Goal: Task Accomplishment & Management: Complete application form

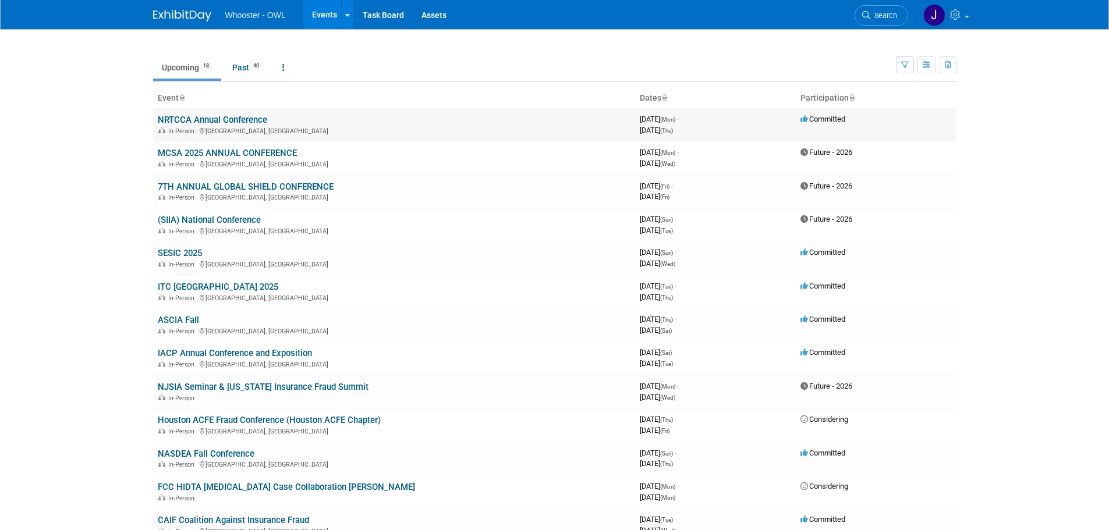
click at [311, 130] on div "In-Person [GEOGRAPHIC_DATA], [GEOGRAPHIC_DATA]" at bounding box center [394, 130] width 473 height 9
click at [229, 122] on link "NRTCCA Annual Conference" at bounding box center [212, 120] width 109 height 10
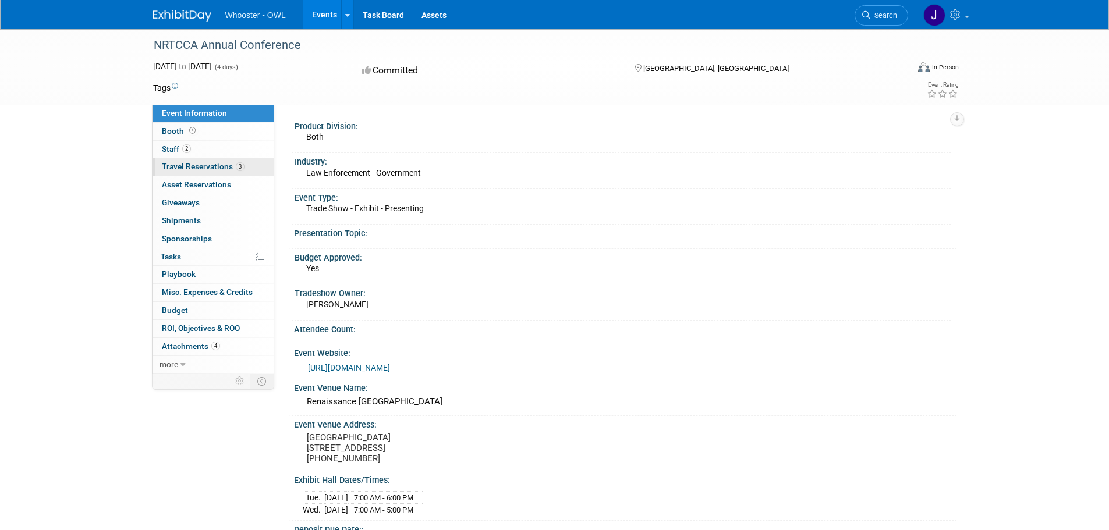
click at [197, 166] on span "Travel Reservations 3" at bounding box center [203, 166] width 83 height 9
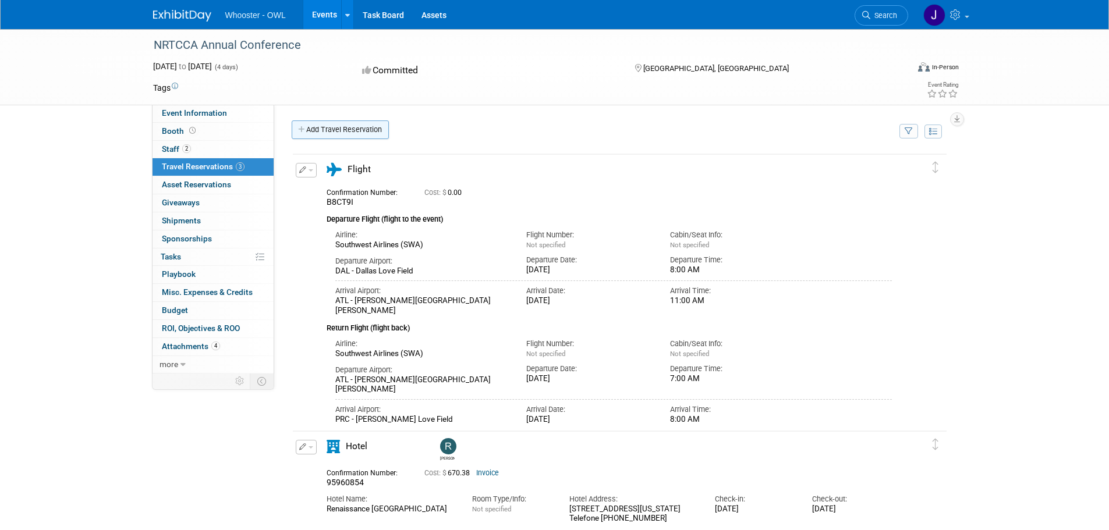
click at [365, 133] on link "Add Travel Reservation" at bounding box center [340, 129] width 97 height 19
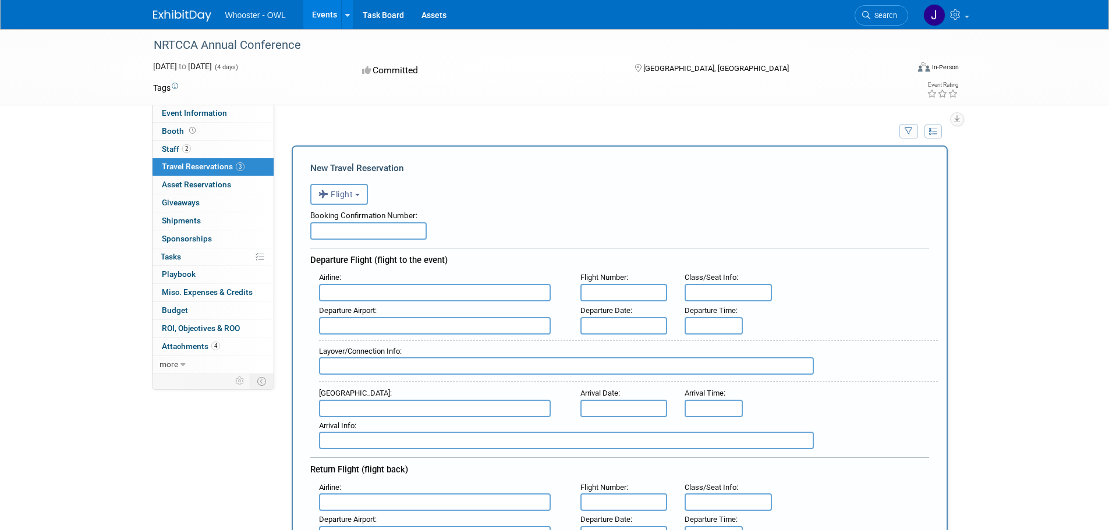
click at [343, 229] on input "text" at bounding box center [368, 230] width 116 height 17
paste input "GNXGP3"
type input "GNXGP3"
click at [382, 294] on input "text" at bounding box center [435, 292] width 232 height 17
click at [377, 335] on span "Delta Air Lines (DAL)" at bounding box center [440, 331] width 242 height 19
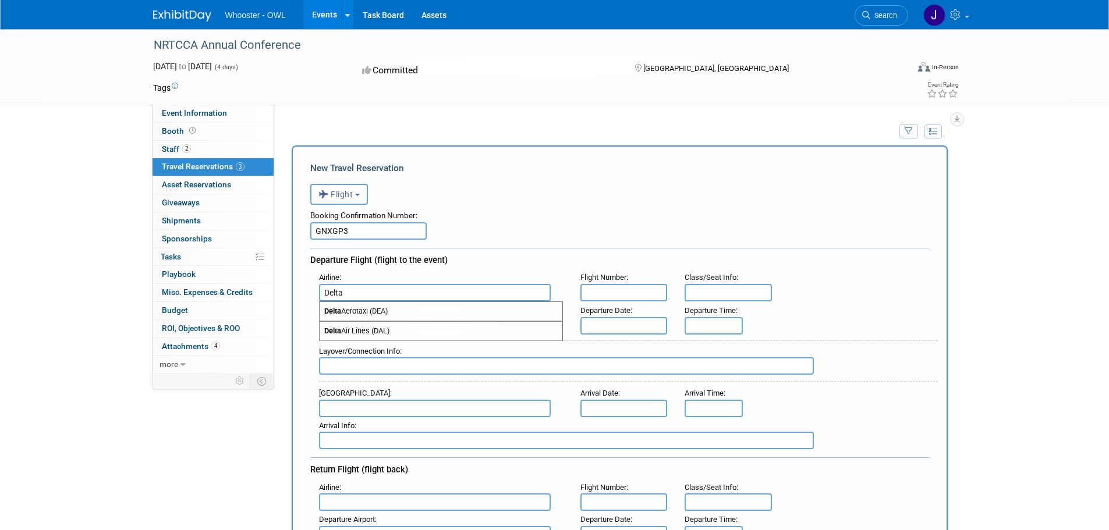
type input "Delta Air Lines (DAL)"
click at [628, 294] on input "text" at bounding box center [623, 292] width 87 height 17
click at [630, 299] on input "text" at bounding box center [623, 292] width 87 height 17
type input "2866"
click at [454, 333] on input "text" at bounding box center [435, 325] width 232 height 17
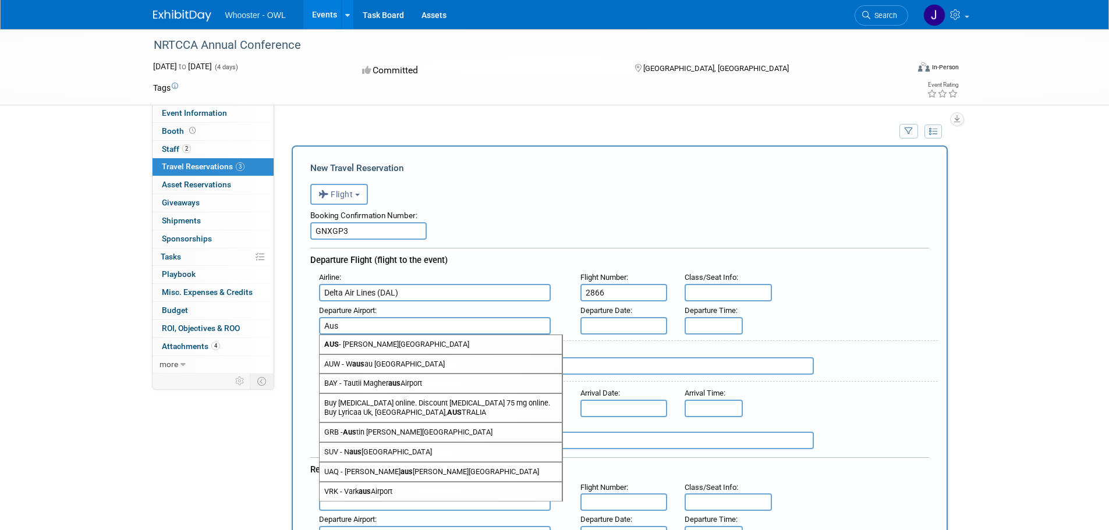
click at [445, 343] on span "AUS - [PERSON_NAME][GEOGRAPHIC_DATA]" at bounding box center [440, 344] width 242 height 19
type input "AUS - [PERSON_NAME][GEOGRAPHIC_DATA]"
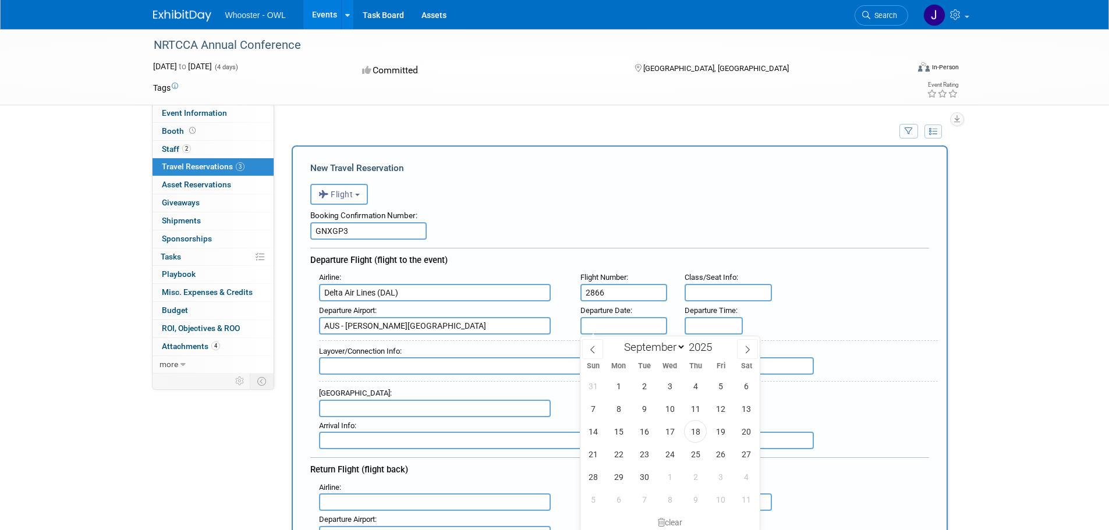
click at [601, 325] on input "text" at bounding box center [623, 325] width 87 height 17
click at [613, 453] on span "22" at bounding box center [618, 454] width 23 height 23
type input "[DATE]"
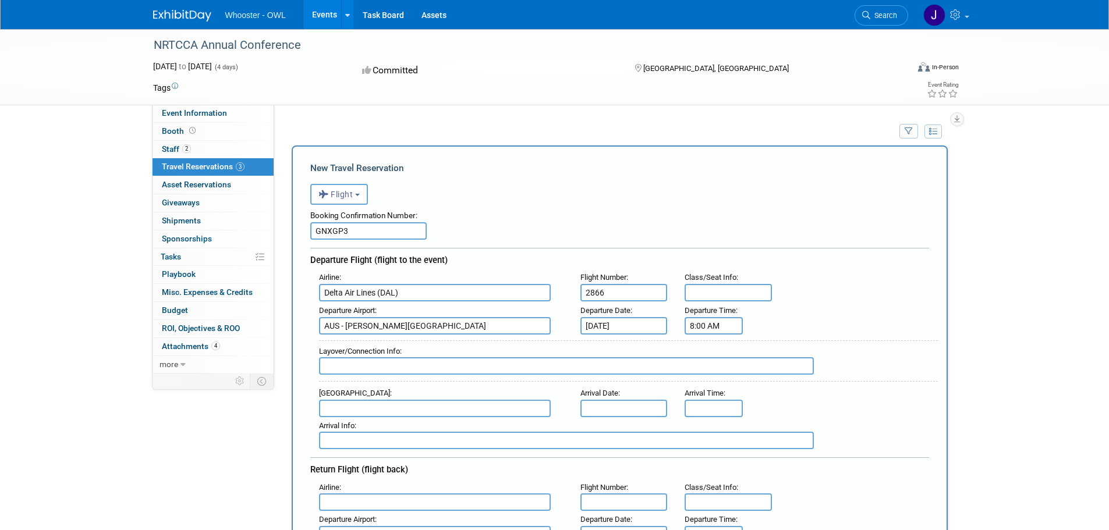
click at [724, 331] on input "8:00 AM" at bounding box center [713, 325] width 58 height 17
click at [713, 353] on span at bounding box center [711, 354] width 20 height 20
type input "10:00 AM"
click at [820, 311] on div "Departure Airport : AUS - [PERSON_NAME][GEOGRAPHIC_DATA] Departure Date : [DATE…" at bounding box center [623, 318] width 627 height 33
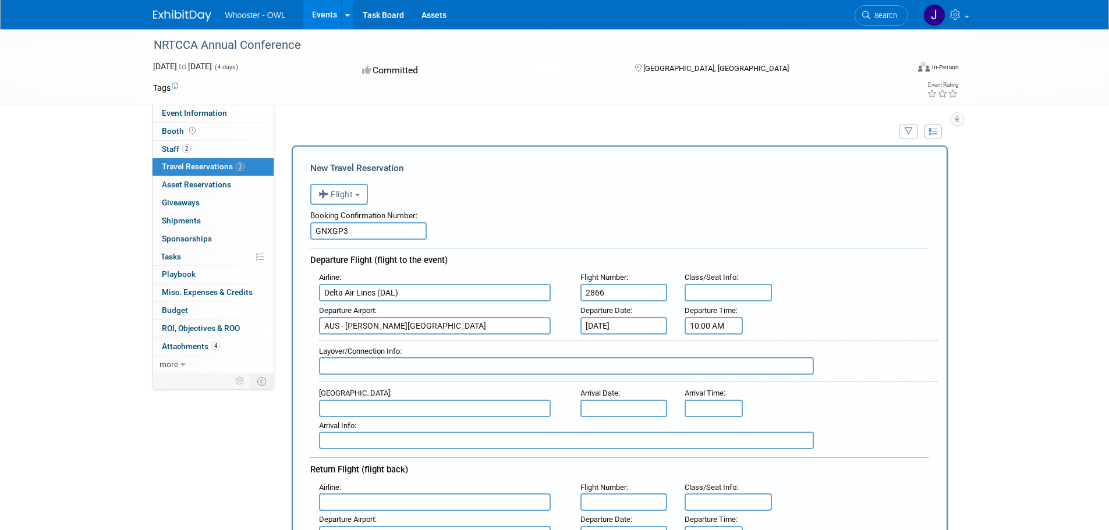
click at [358, 406] on input "text" at bounding box center [435, 408] width 232 height 17
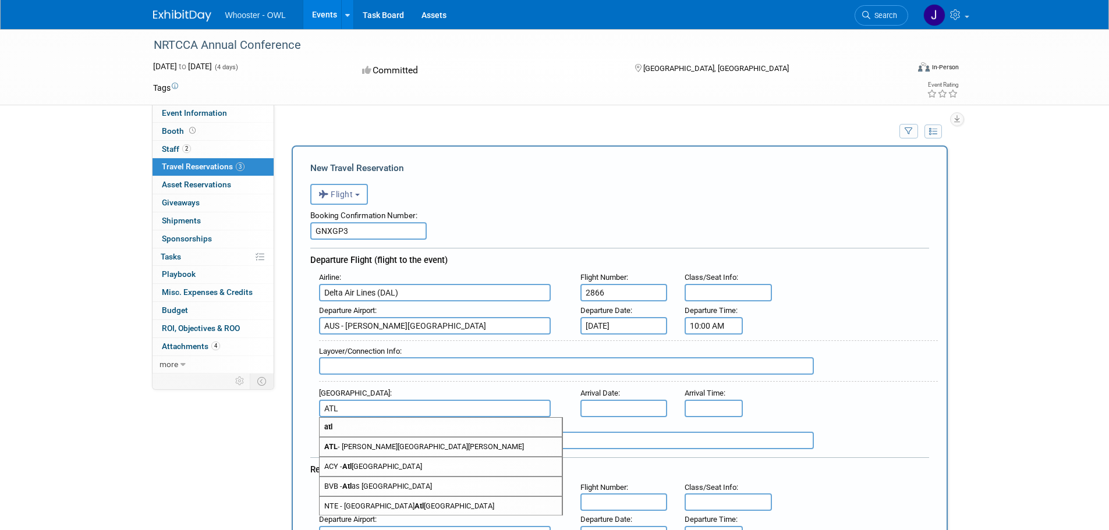
click at [421, 449] on span "ATL - [PERSON_NAME][GEOGRAPHIC_DATA][PERSON_NAME]" at bounding box center [440, 447] width 242 height 19
type input "ATL - [PERSON_NAME][GEOGRAPHIC_DATA][PERSON_NAME]"
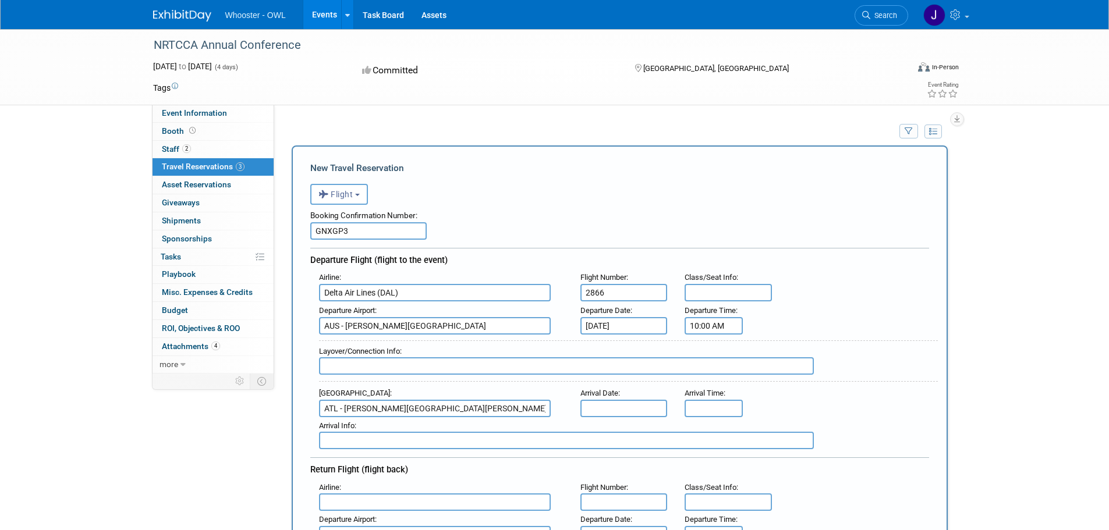
click at [617, 407] on input "text" at bounding box center [623, 408] width 87 height 17
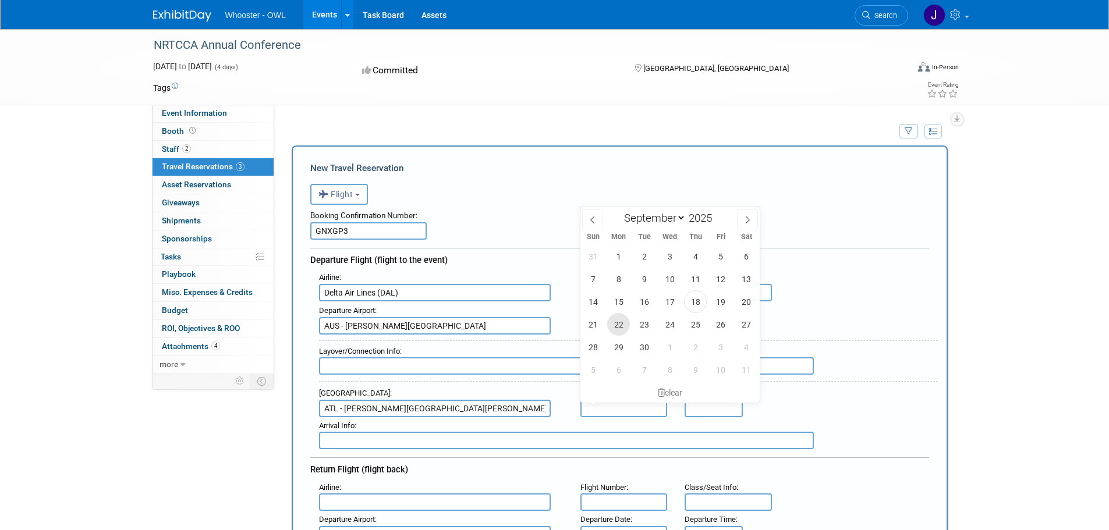
click at [615, 329] on span "22" at bounding box center [618, 324] width 23 height 23
type input "[DATE]"
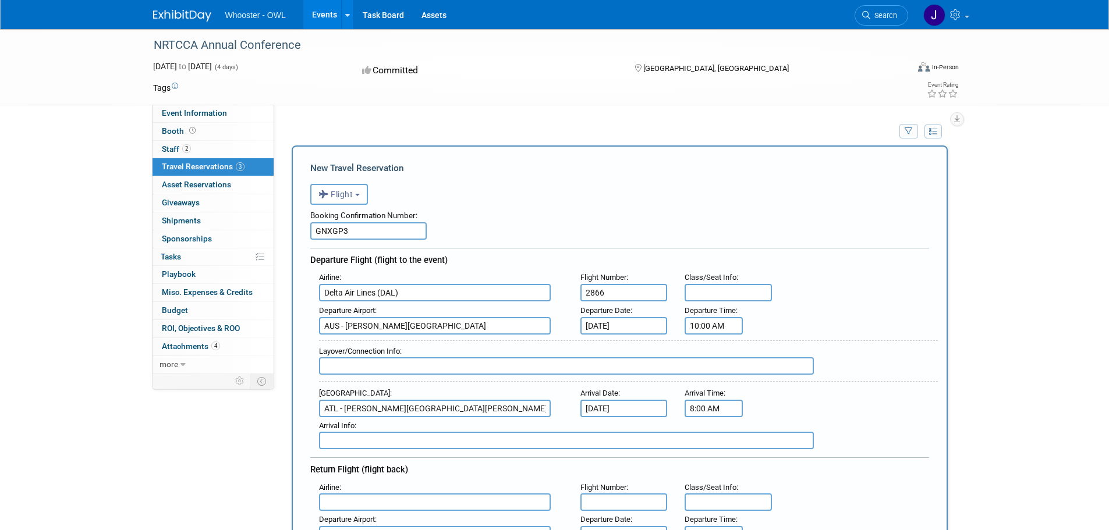
click at [719, 411] on input "8:00 AM" at bounding box center [713, 408] width 58 height 17
click at [713, 310] on span at bounding box center [711, 308] width 20 height 20
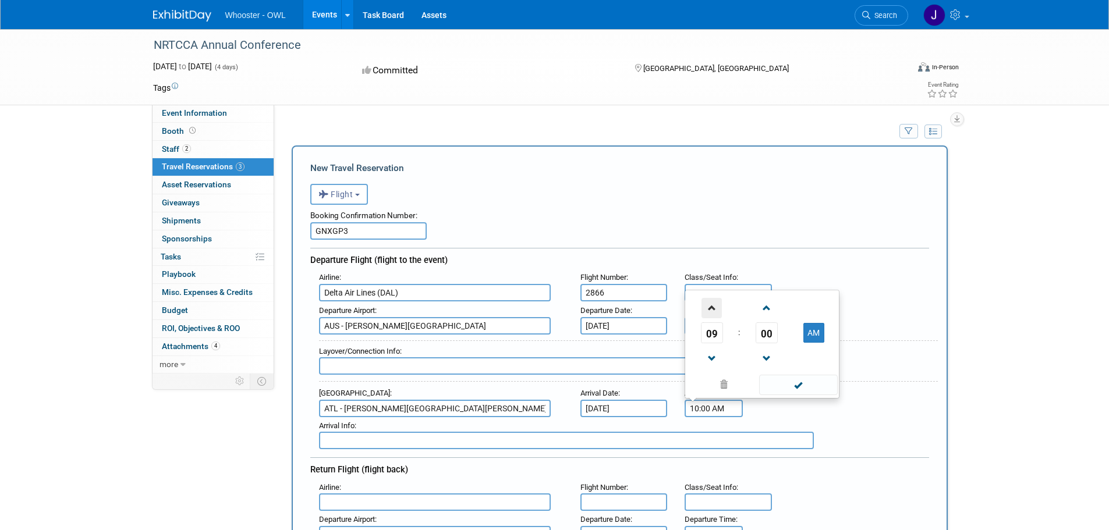
click at [713, 310] on span at bounding box center [711, 308] width 20 height 20
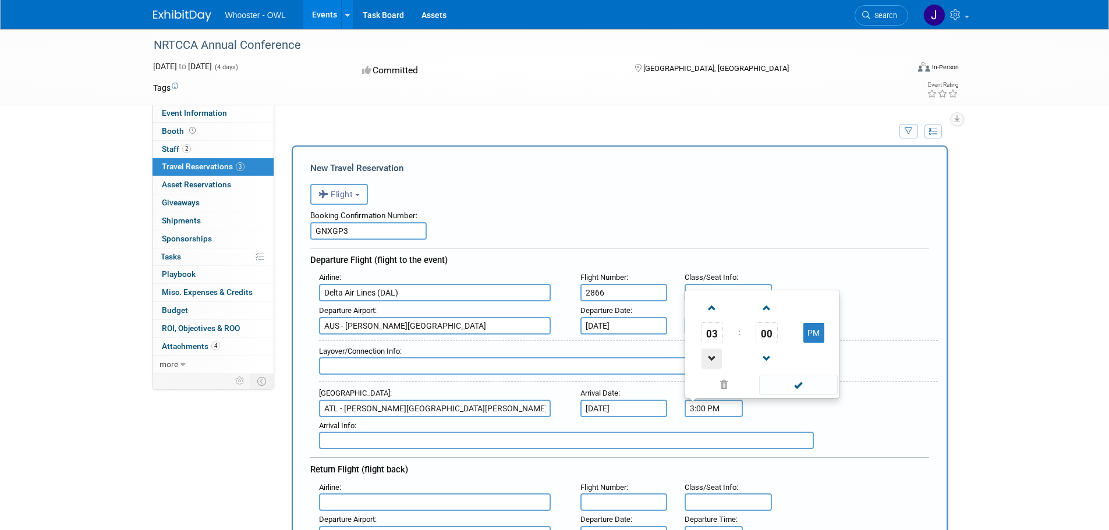
click at [714, 358] on span at bounding box center [711, 359] width 20 height 20
type input "2:00 PM"
click at [808, 387] on span at bounding box center [798, 385] width 79 height 20
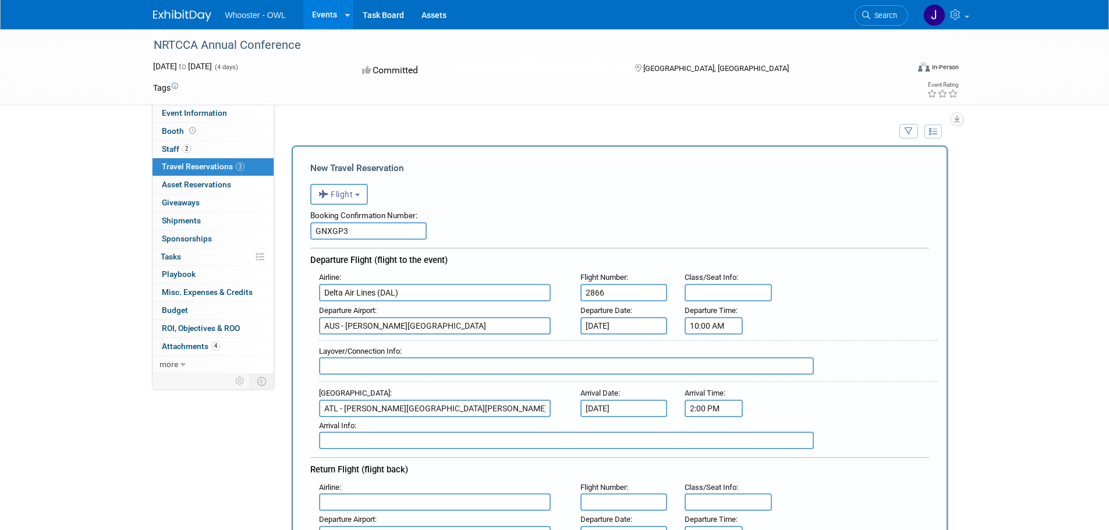
scroll to position [175, 0]
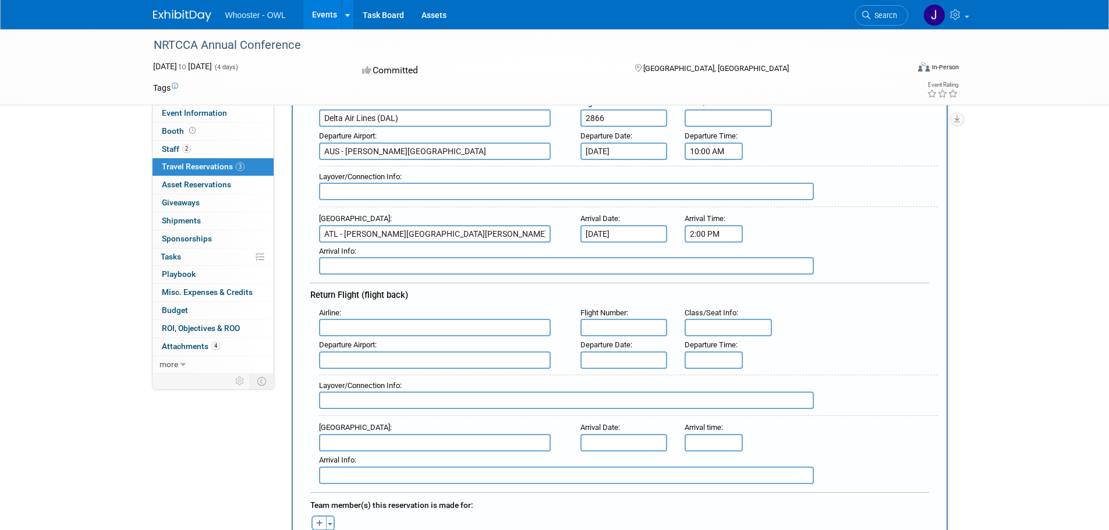
click at [373, 331] on input "text" at bounding box center [435, 327] width 232 height 17
type input "a"
click at [375, 363] on span "Delta Air Lines (DAL)" at bounding box center [440, 366] width 242 height 19
type input "Delta Air Lines (DAL)"
click at [599, 328] on input "text" at bounding box center [623, 327] width 87 height 17
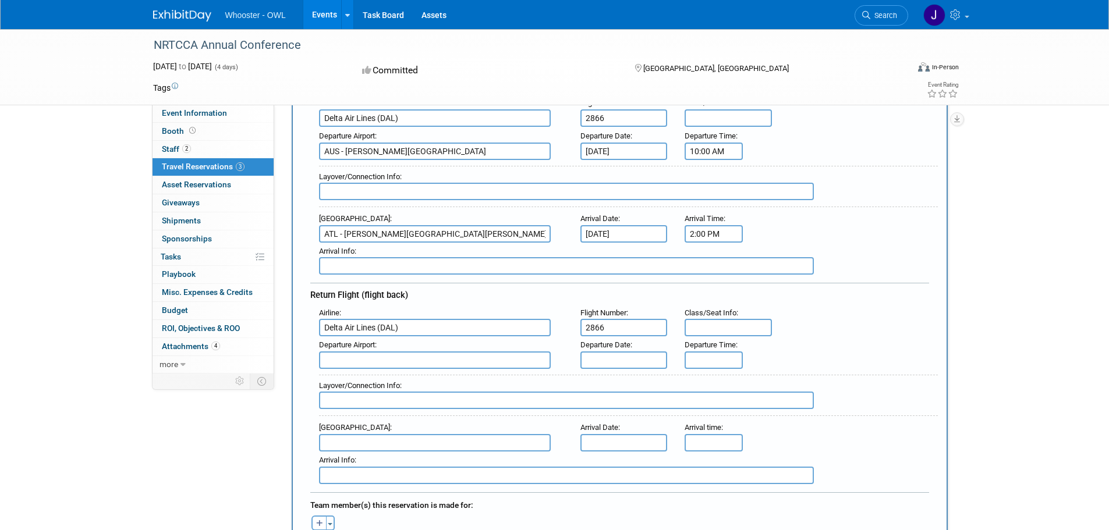
type input "2866"
click at [417, 367] on input "text" at bounding box center [435, 359] width 232 height 17
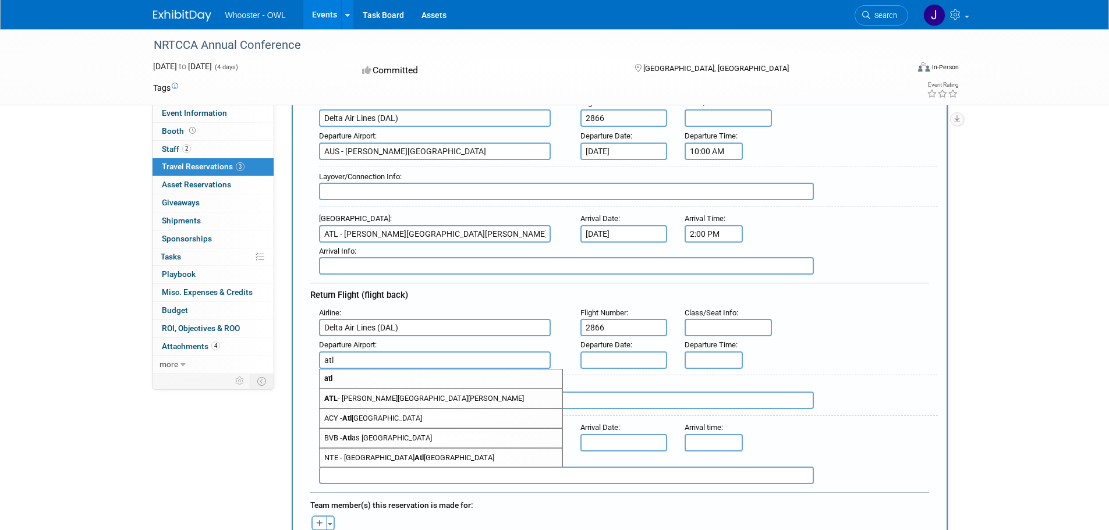
click at [413, 392] on span "ATL - [PERSON_NAME][GEOGRAPHIC_DATA][PERSON_NAME]" at bounding box center [440, 398] width 242 height 19
type input "ATL - [PERSON_NAME][GEOGRAPHIC_DATA][PERSON_NAME]"
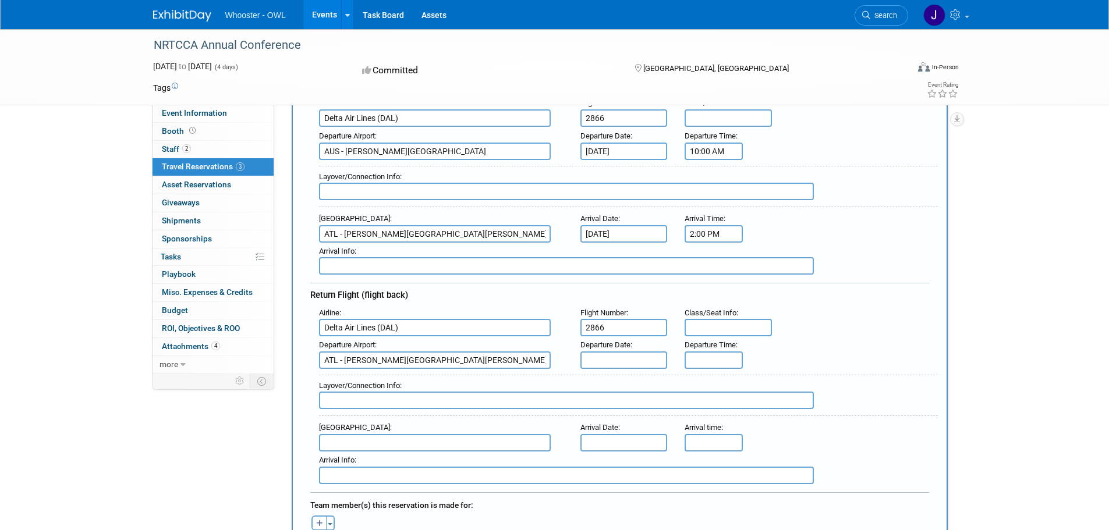
click at [619, 354] on input "text" at bounding box center [623, 359] width 87 height 17
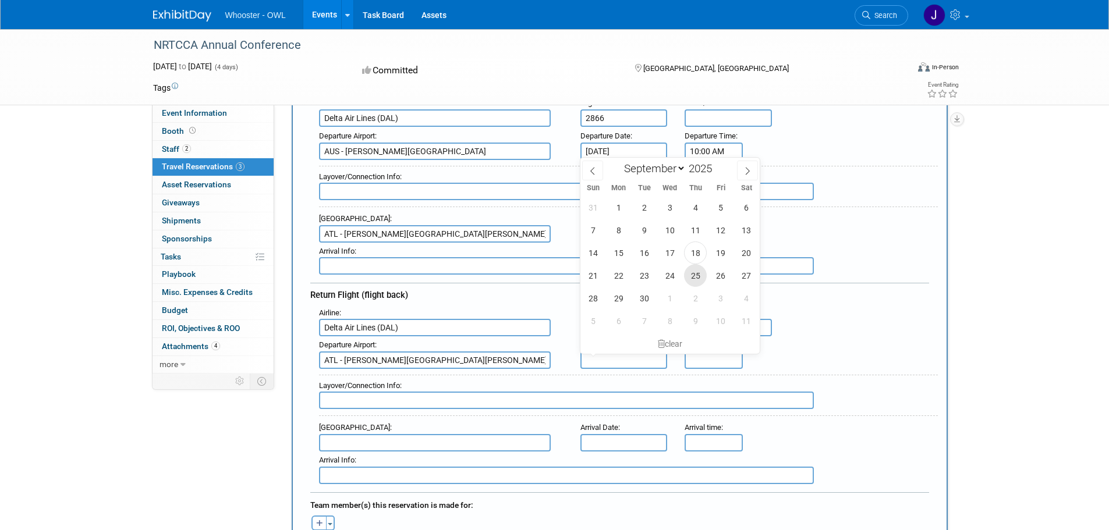
click at [691, 276] on span "25" at bounding box center [695, 275] width 23 height 23
type input "[DATE]"
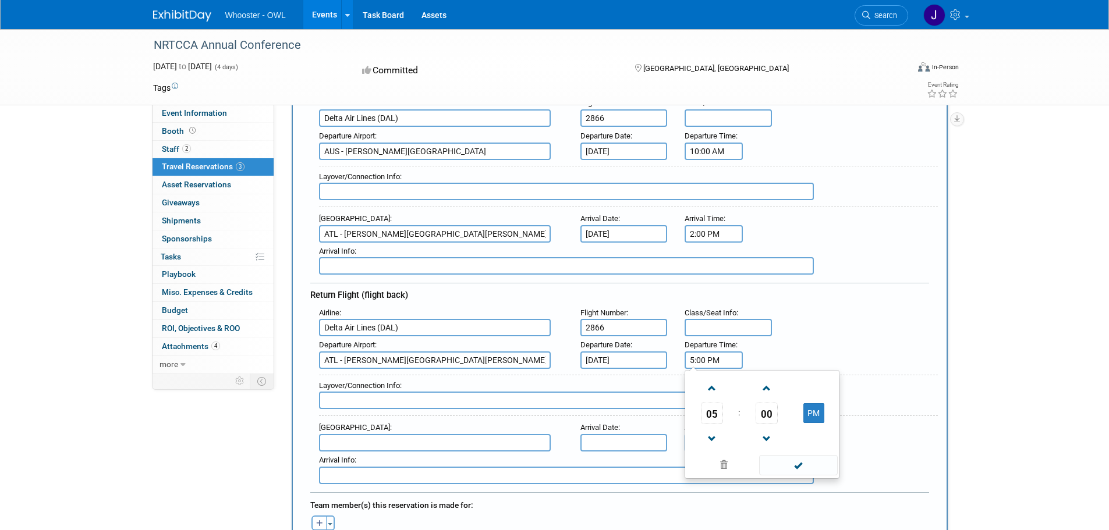
click at [704, 357] on input "5:00 PM" at bounding box center [713, 359] width 58 height 17
click at [816, 411] on button "PM" at bounding box center [813, 413] width 21 height 20
click at [711, 390] on span at bounding box center [711, 388] width 20 height 20
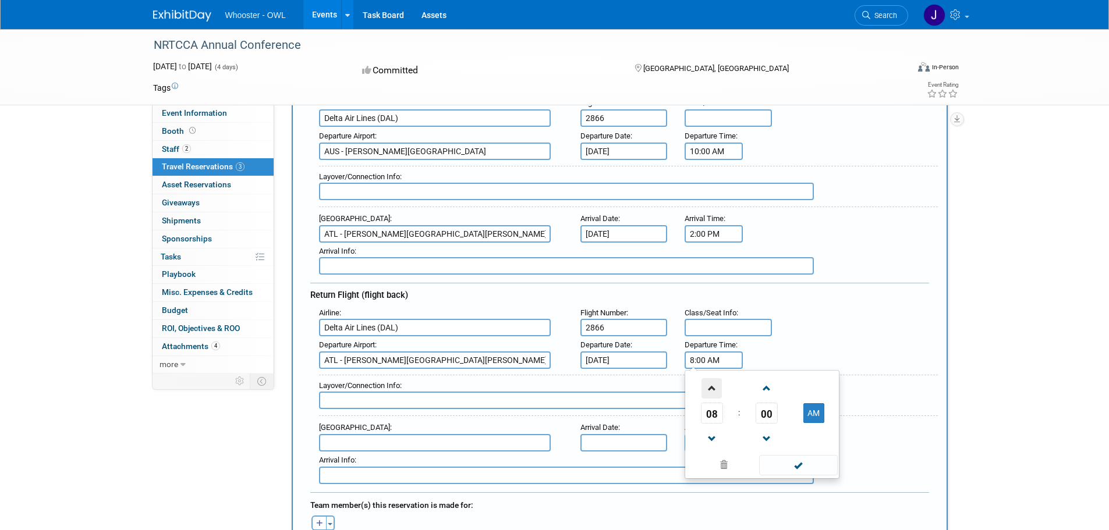
click at [711, 390] on span at bounding box center [711, 388] width 20 height 20
type input "9:00 AM"
click at [801, 466] on span at bounding box center [798, 465] width 79 height 20
click at [353, 442] on input "text" at bounding box center [435, 442] width 232 height 17
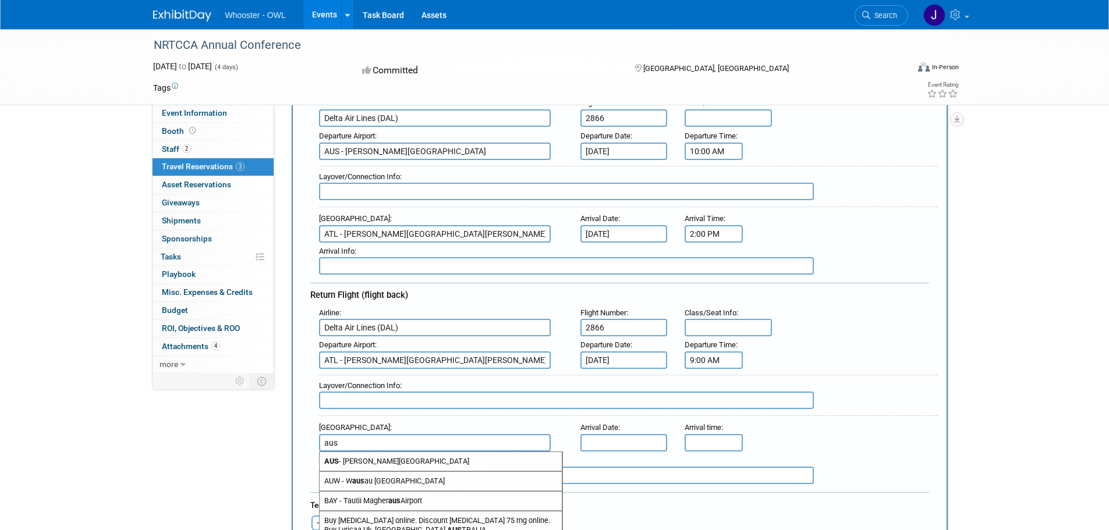
click at [363, 462] on span "AUS - [PERSON_NAME][GEOGRAPHIC_DATA]" at bounding box center [440, 461] width 242 height 19
type input "AUS - [PERSON_NAME][GEOGRAPHIC_DATA]"
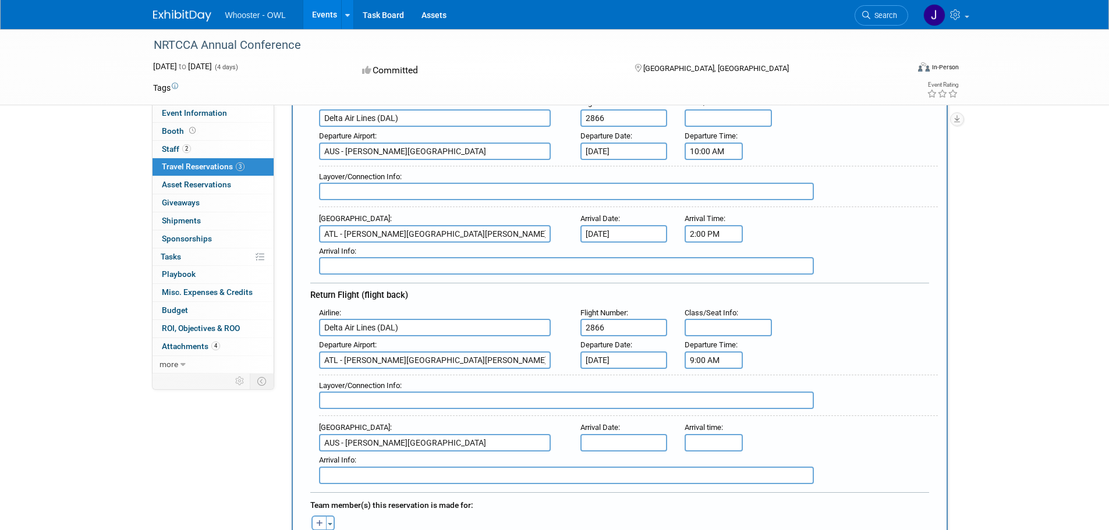
click at [621, 432] on div "Arrival Date :" at bounding box center [623, 427] width 87 height 13
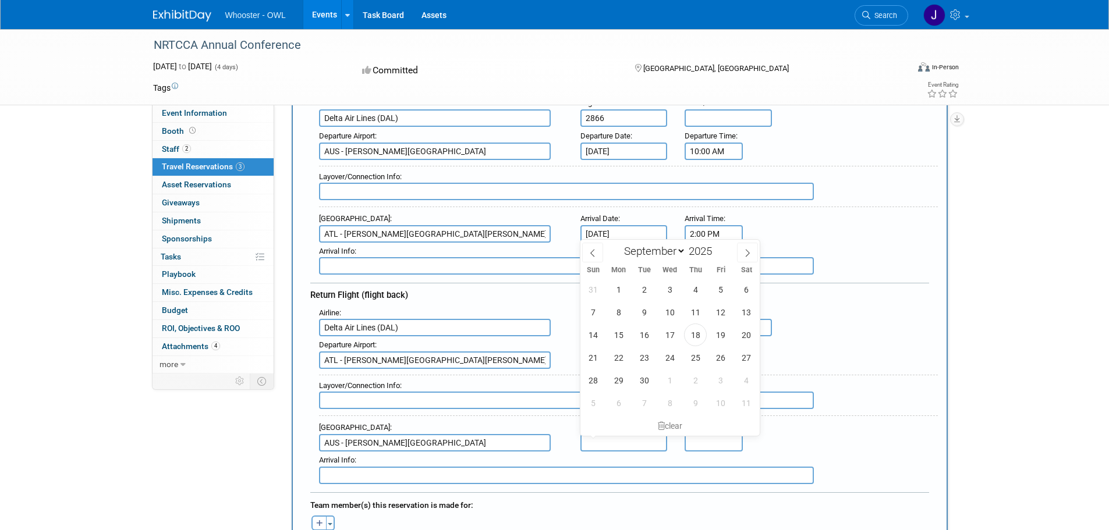
click at [622, 439] on input "text" at bounding box center [623, 442] width 87 height 17
click at [694, 365] on span "25" at bounding box center [695, 357] width 23 height 23
type input "[DATE]"
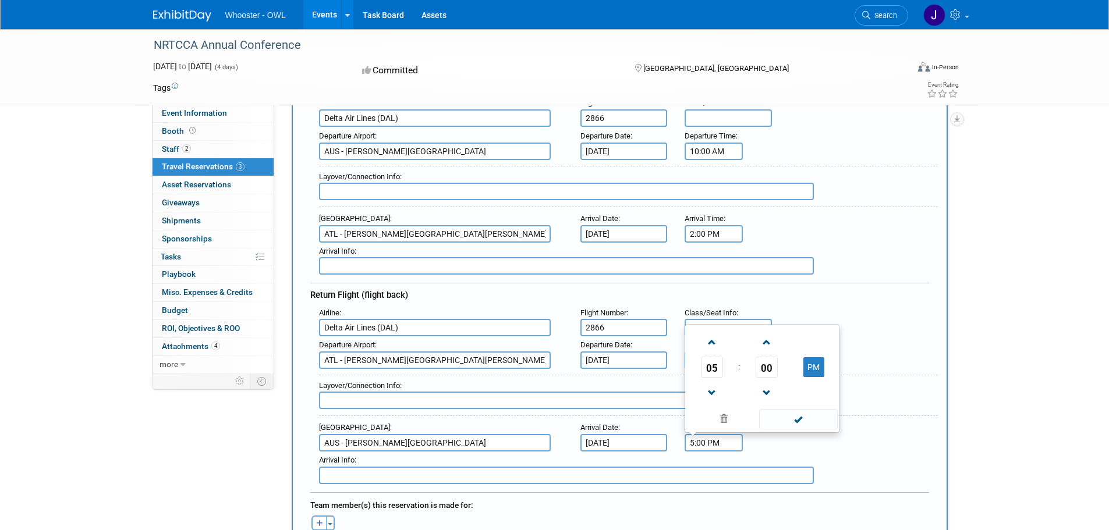
click at [704, 443] on input "5:00 PM" at bounding box center [713, 442] width 58 height 17
click at [701, 329] on link at bounding box center [712, 342] width 22 height 30
click at [705, 338] on span at bounding box center [711, 342] width 20 height 20
click at [706, 338] on span at bounding box center [711, 342] width 20 height 20
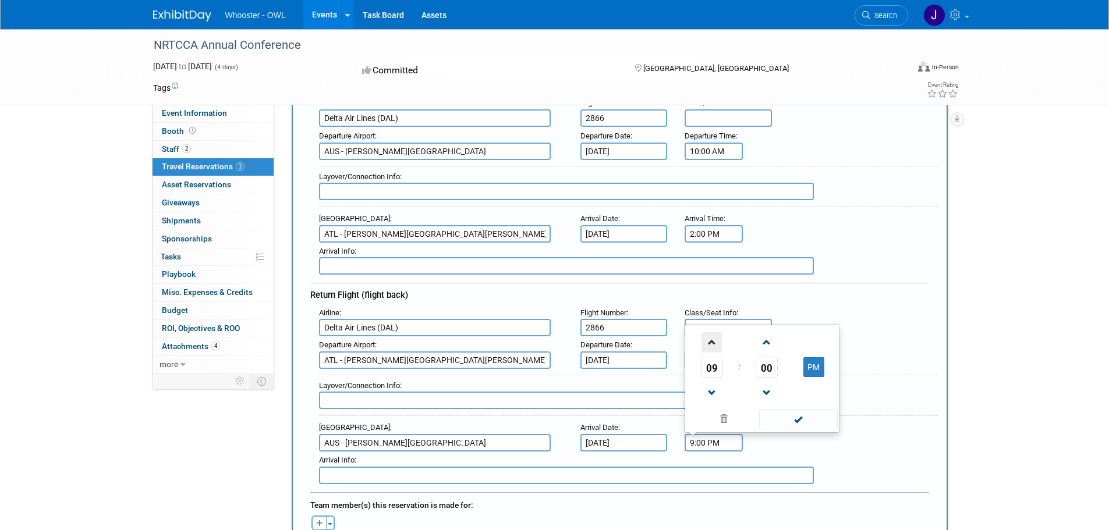
click at [706, 338] on span at bounding box center [711, 342] width 20 height 20
click at [709, 339] on span at bounding box center [711, 342] width 20 height 20
click at [810, 362] on button "AM" at bounding box center [813, 367] width 21 height 20
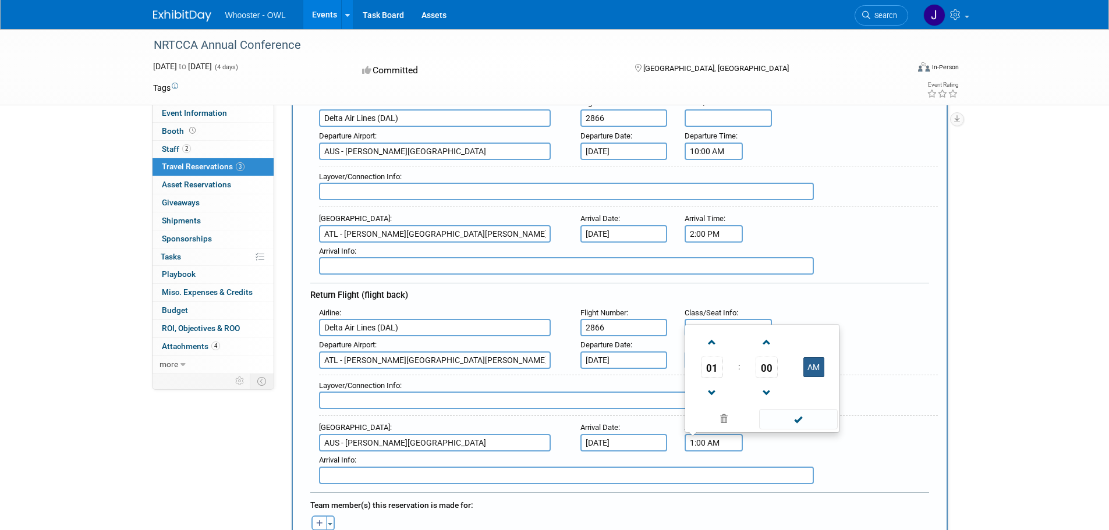
type input "1:00 PM"
click at [801, 416] on span at bounding box center [798, 419] width 79 height 20
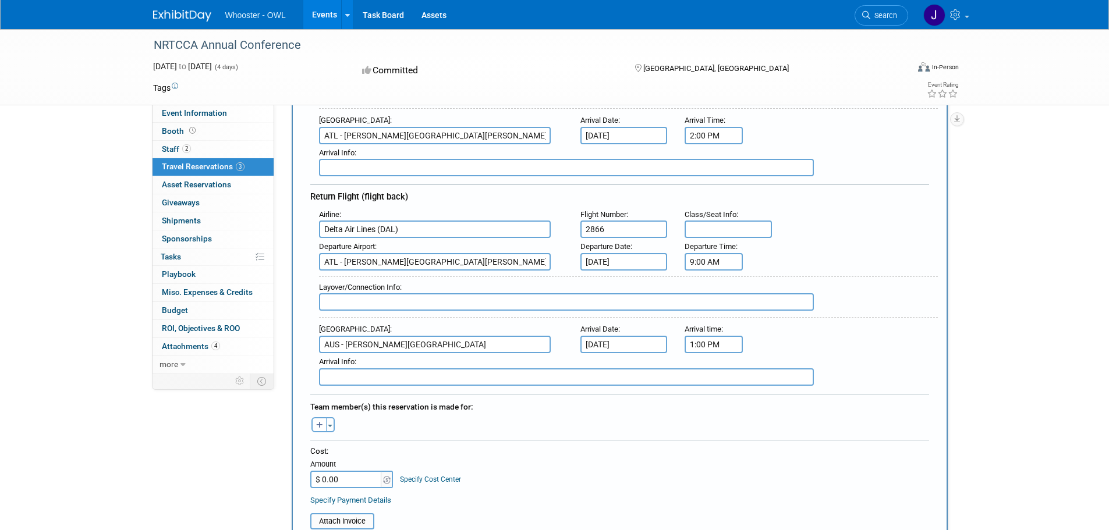
scroll to position [291, 0]
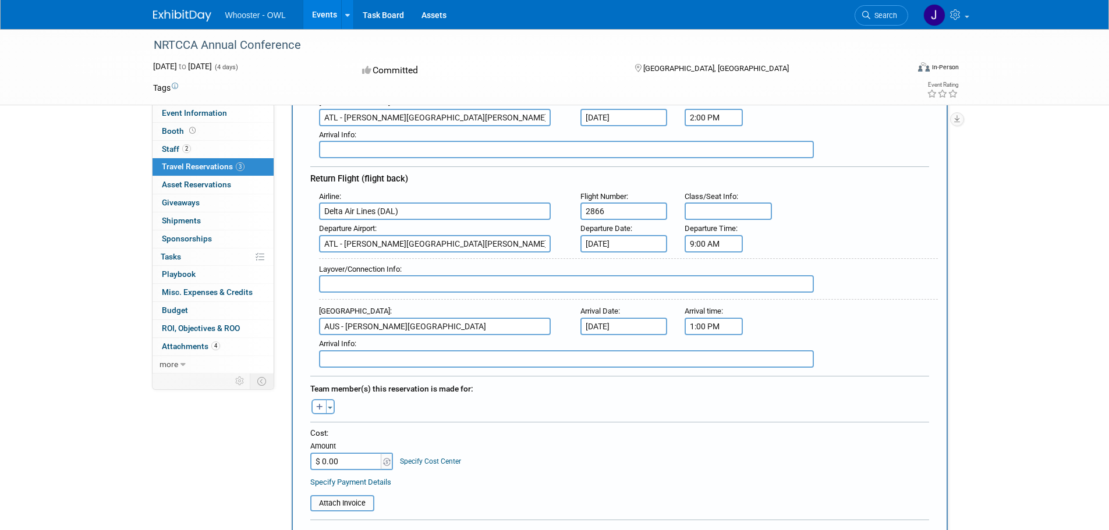
click at [344, 461] on input "$ 0.00" at bounding box center [346, 461] width 73 height 17
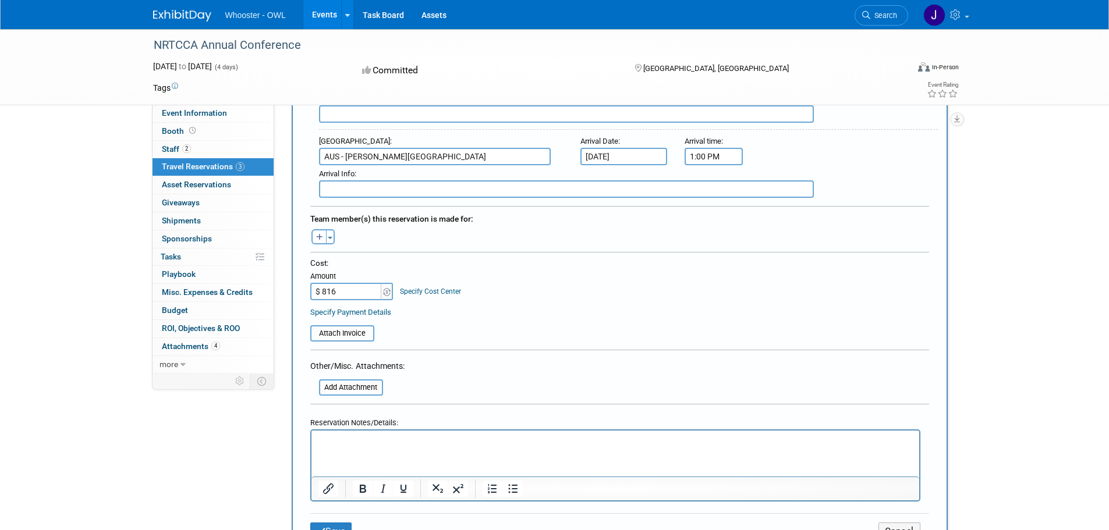
scroll to position [466, 0]
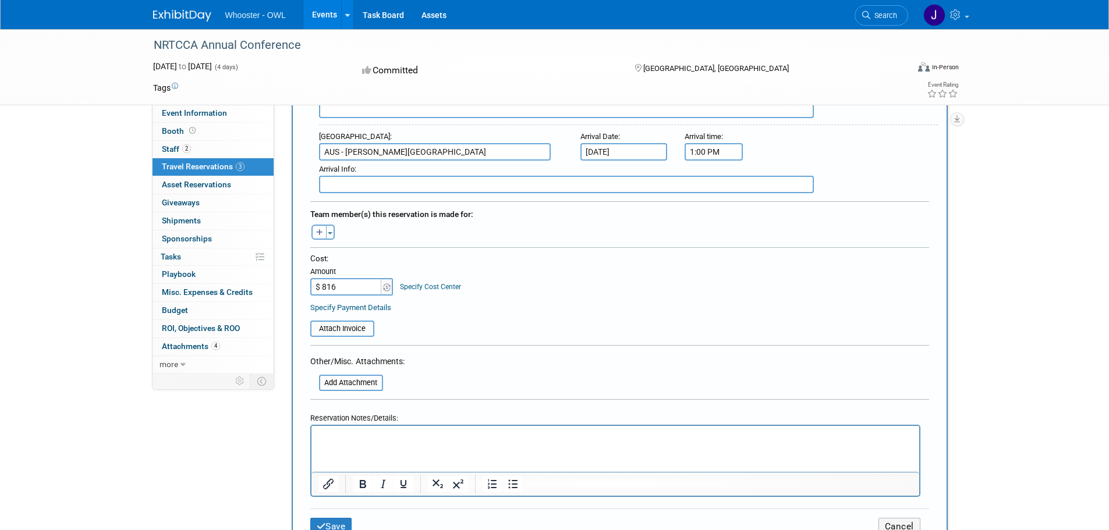
type input "$ 816.00"
click at [352, 324] on input "file" at bounding box center [304, 329] width 138 height 14
click at [346, 331] on input "file" at bounding box center [304, 329] width 138 height 14
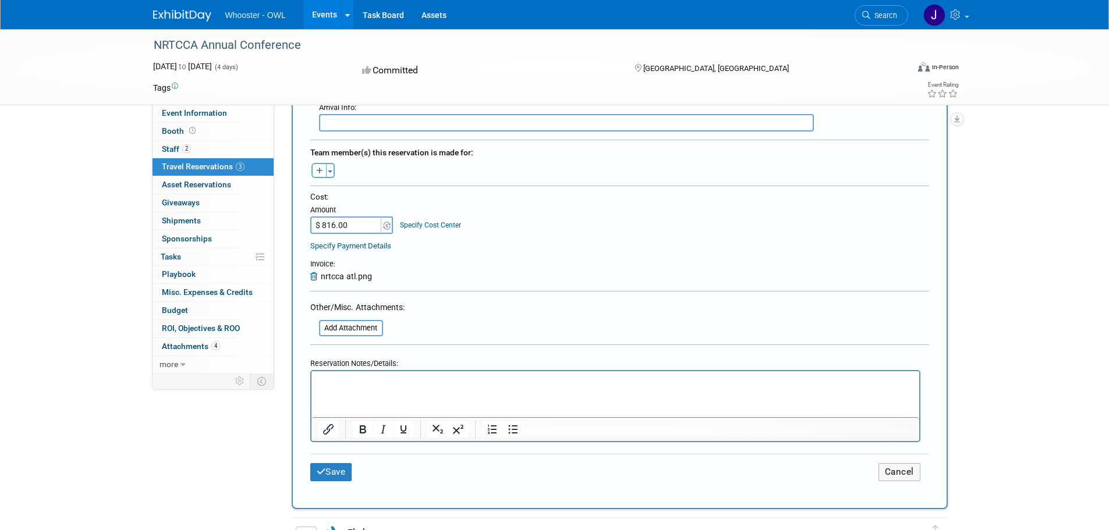
scroll to position [640, 0]
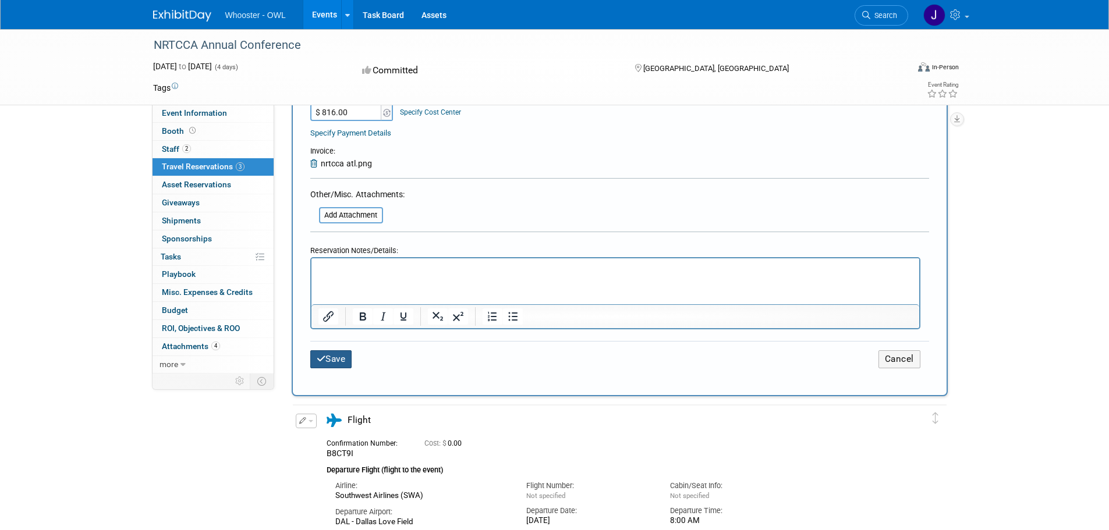
click at [340, 363] on button "Save" at bounding box center [331, 359] width 42 height 18
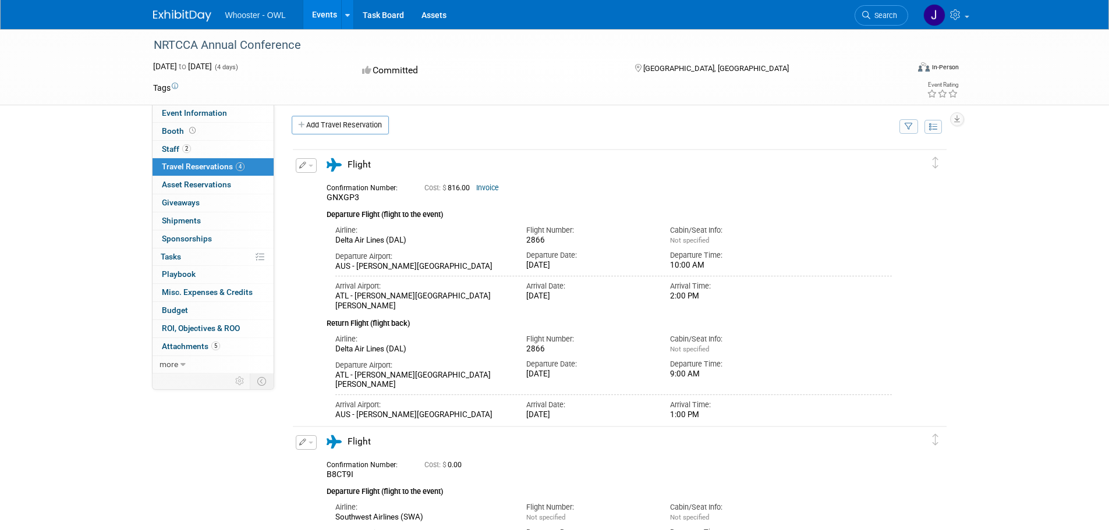
scroll to position [0, 0]
